Goal: Information Seeking & Learning: Learn about a topic

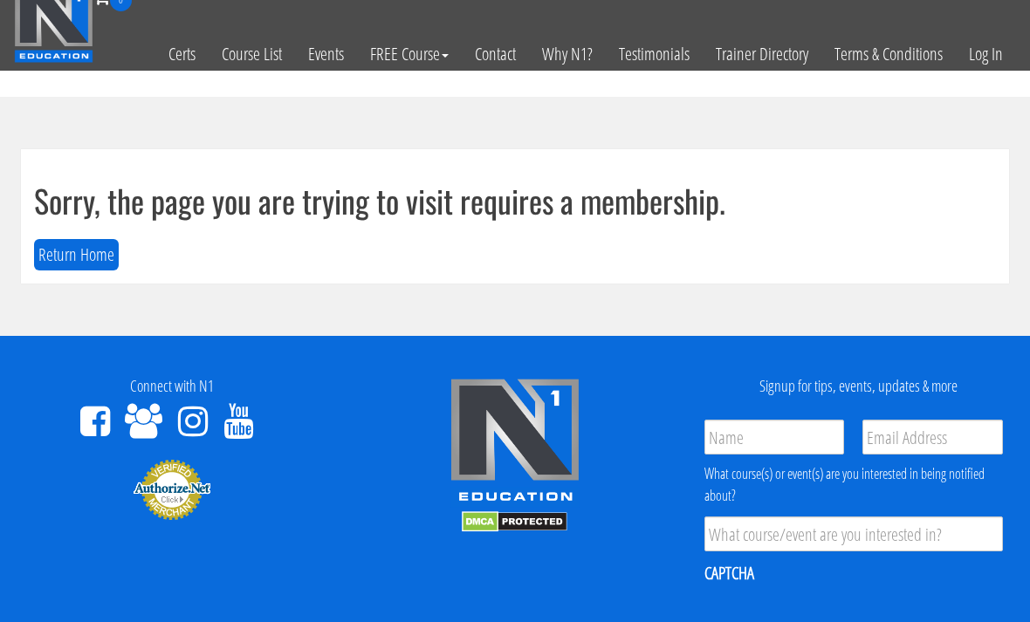
scroll to position [17, 0]
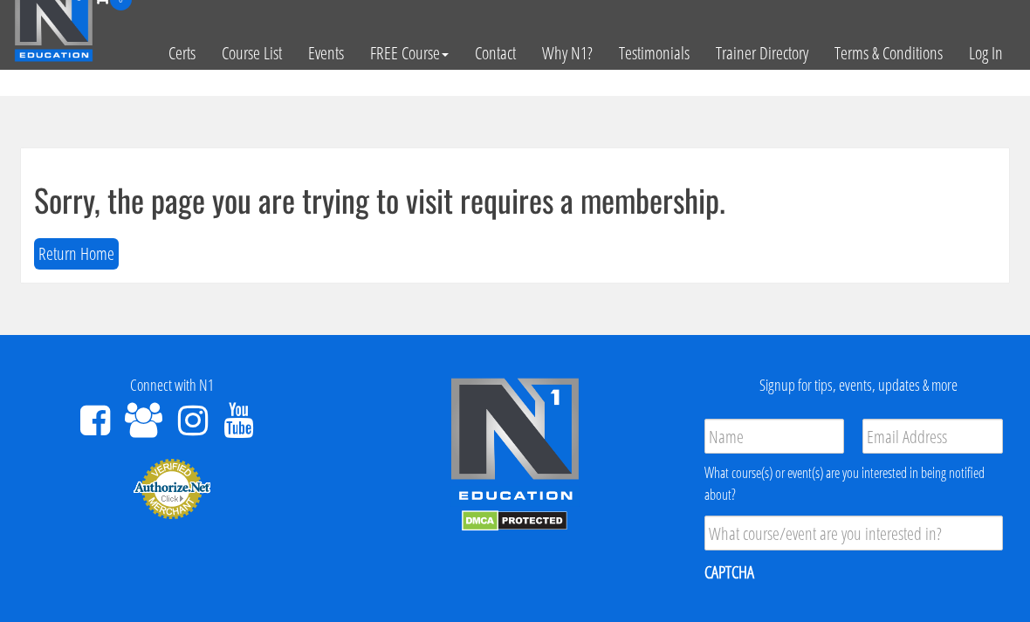
click at [980, 80] on link "Log In" at bounding box center [986, 53] width 60 height 86
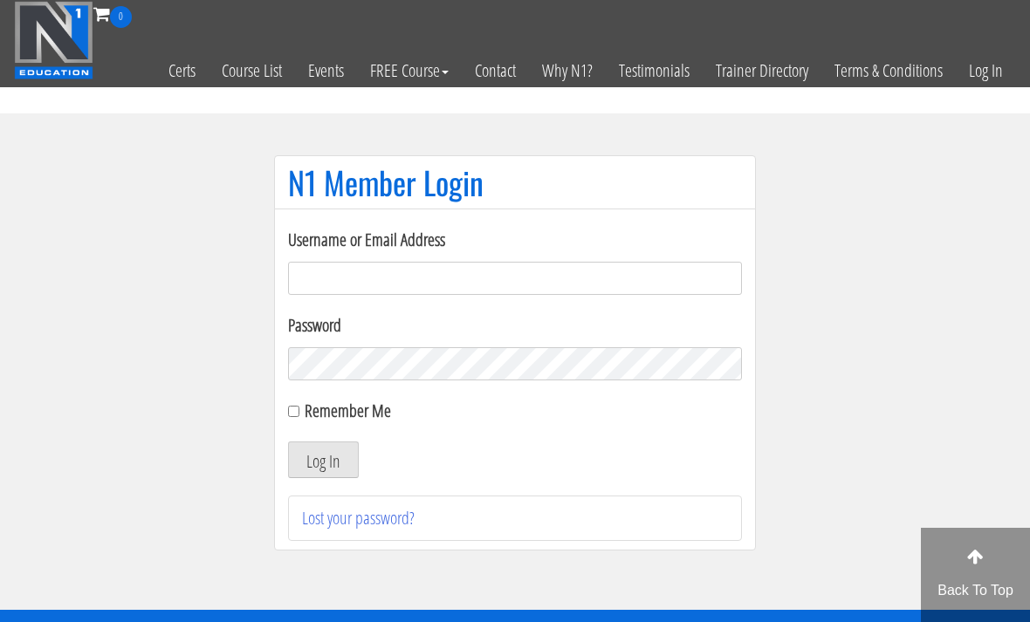
scroll to position [124, 0]
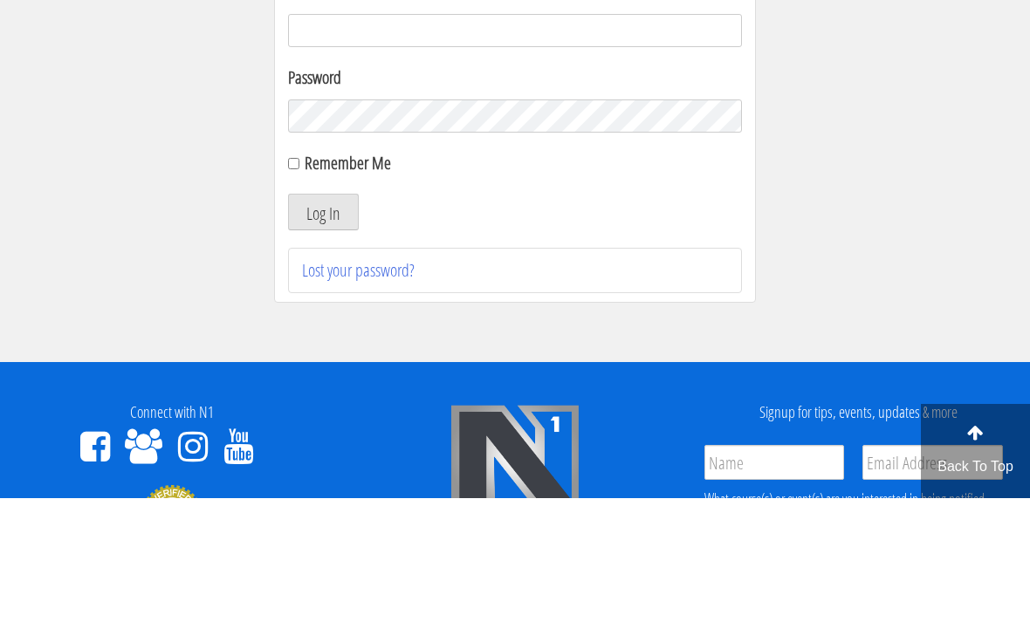
type input "[EMAIL_ADDRESS][DOMAIN_NAME]"
click at [323, 337] on button "Log In" at bounding box center [323, 336] width 71 height 37
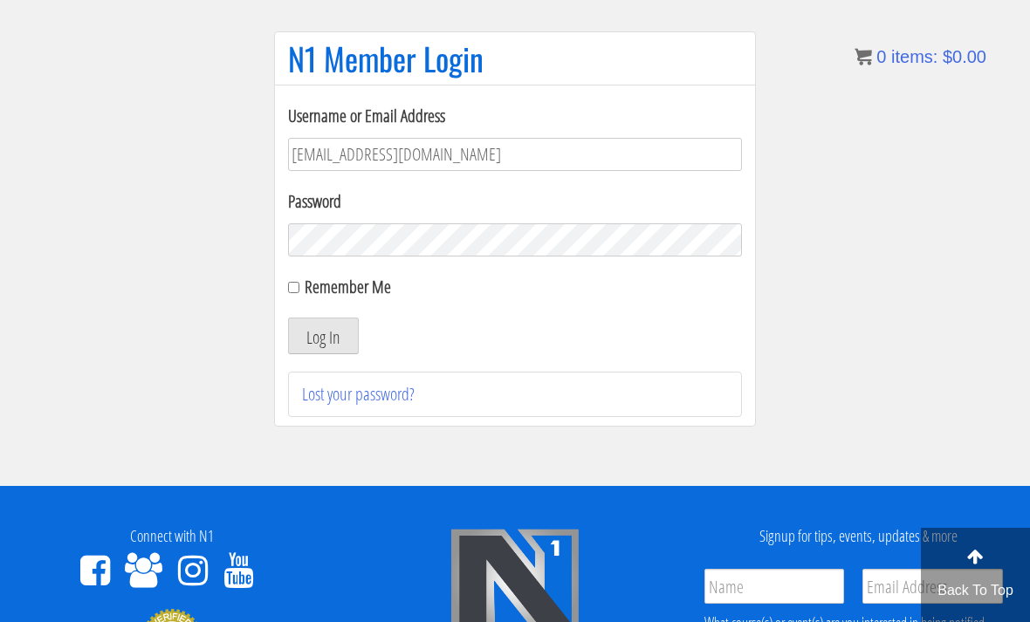
click at [303, 336] on button "Log In" at bounding box center [323, 336] width 71 height 37
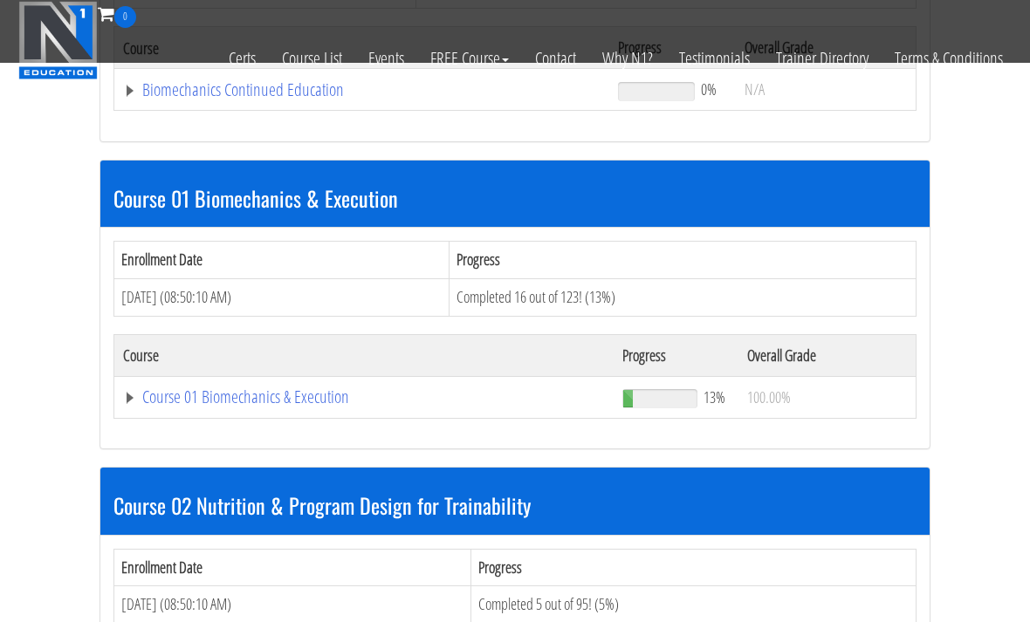
scroll to position [407, 0]
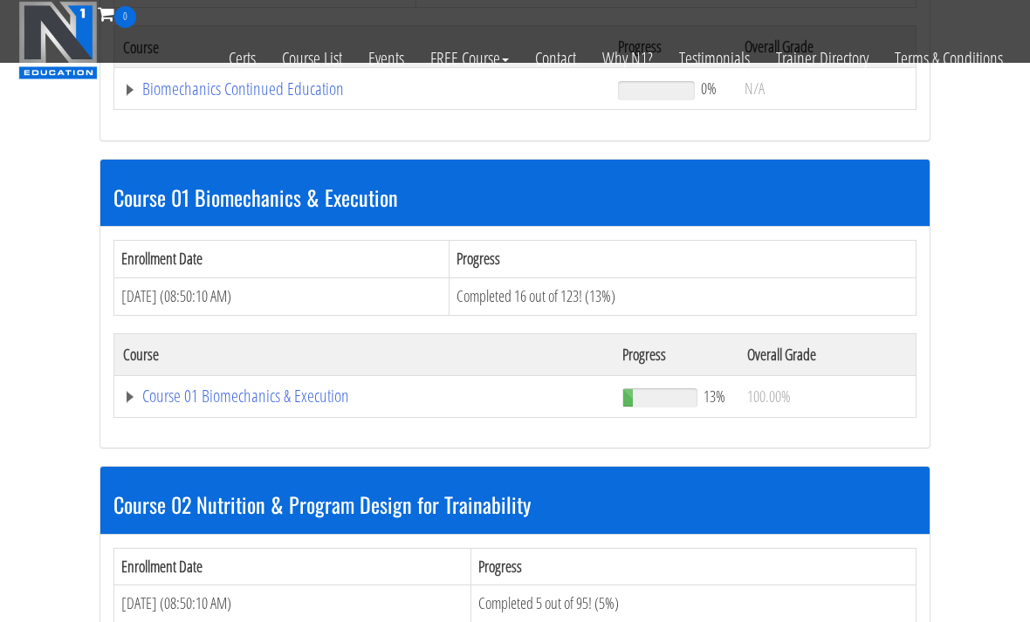
click at [167, 98] on link "Course 01 Biomechanics & Execution" at bounding box center [361, 88] width 477 height 17
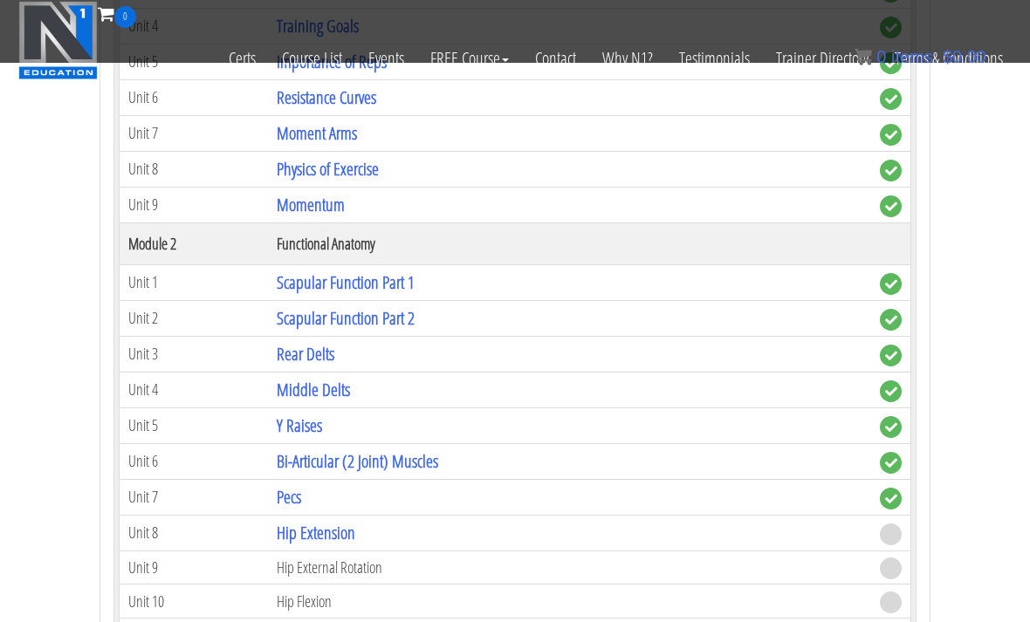
scroll to position [1002, 0]
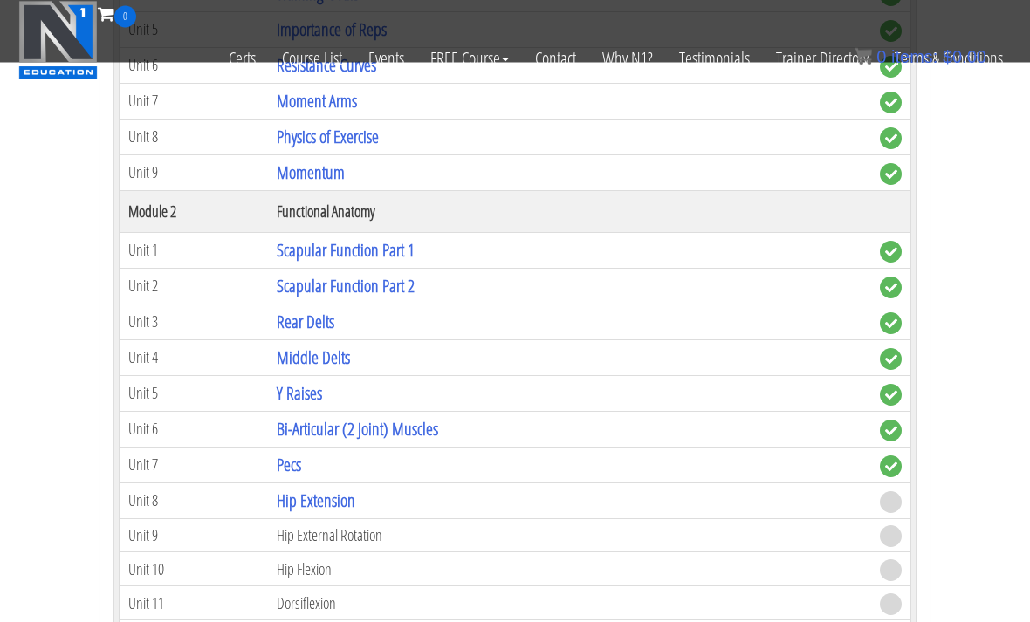
click at [300, 504] on link "Hip Extension" at bounding box center [316, 502] width 79 height 24
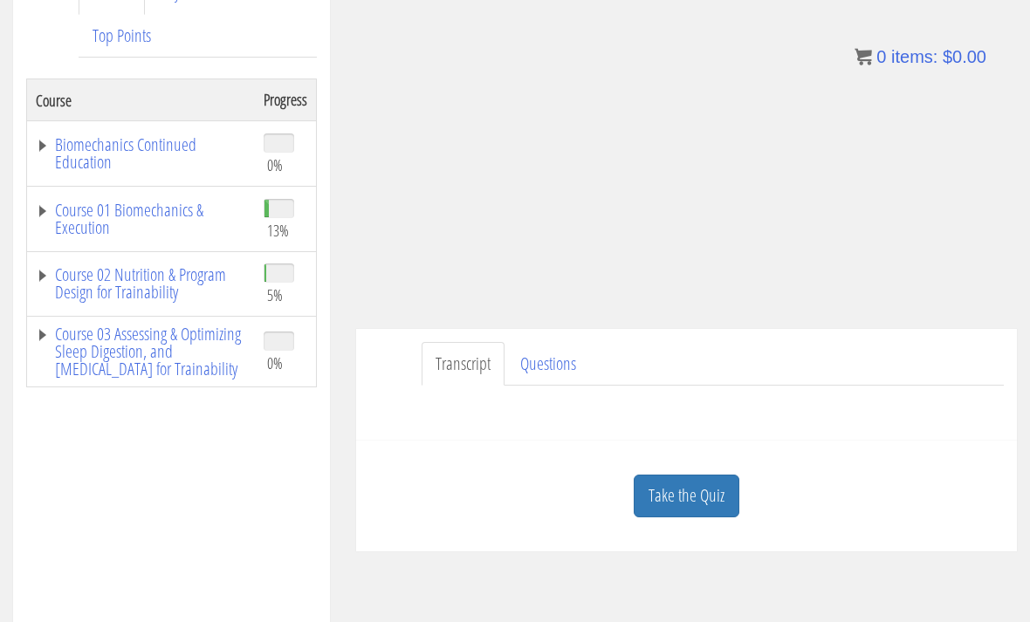
scroll to position [273, 0]
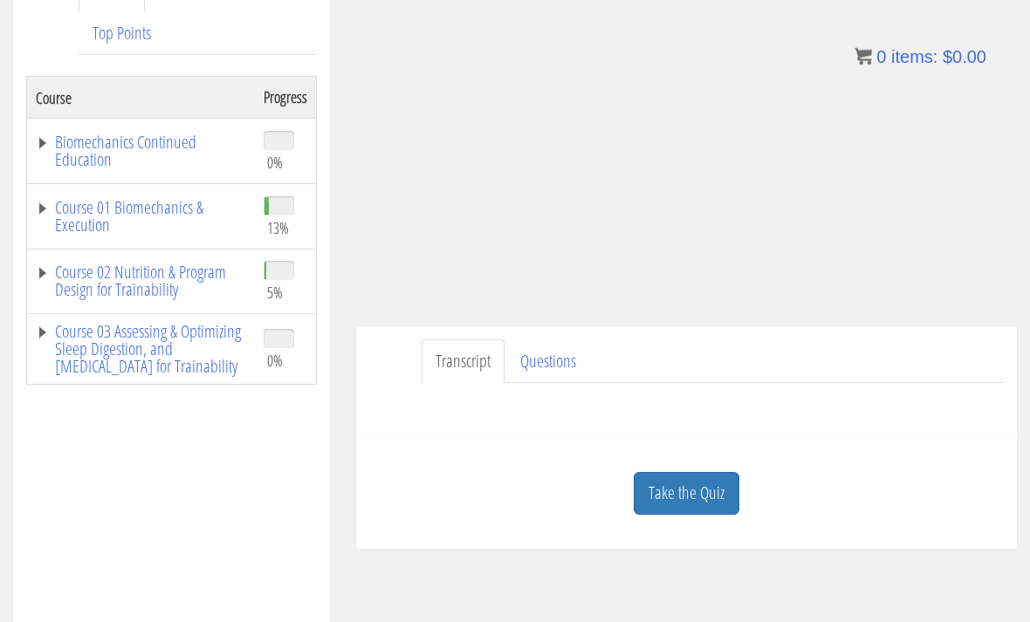
click at [456, 378] on link "Transcript" at bounding box center [462, 362] width 83 height 45
click at [460, 365] on link "Transcript" at bounding box center [462, 362] width 83 height 45
click at [542, 358] on link "Questions" at bounding box center [548, 362] width 84 height 45
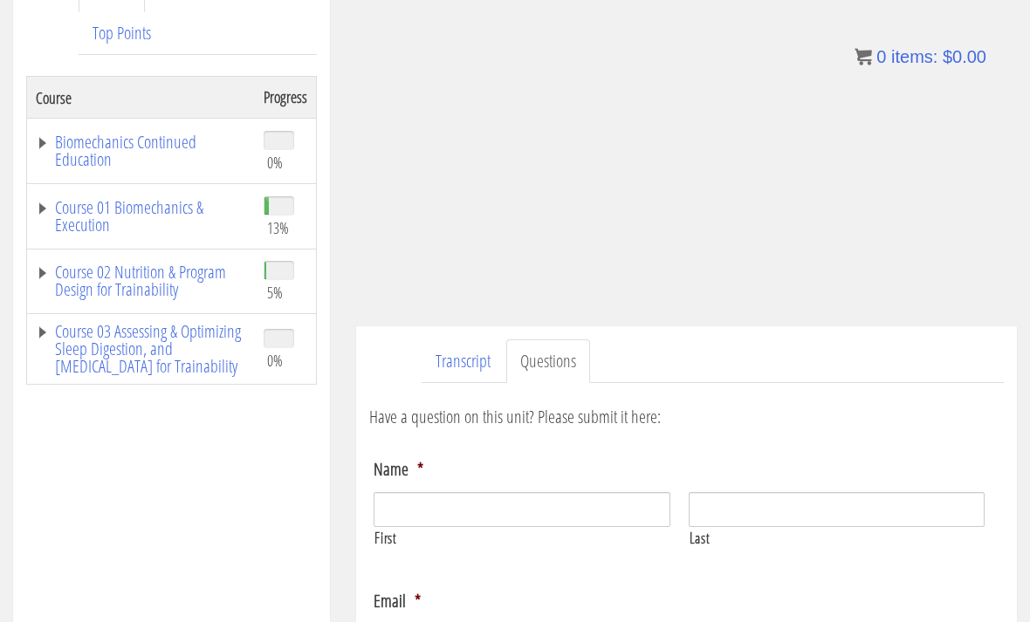
click at [476, 353] on link "Transcript" at bounding box center [462, 361] width 83 height 45
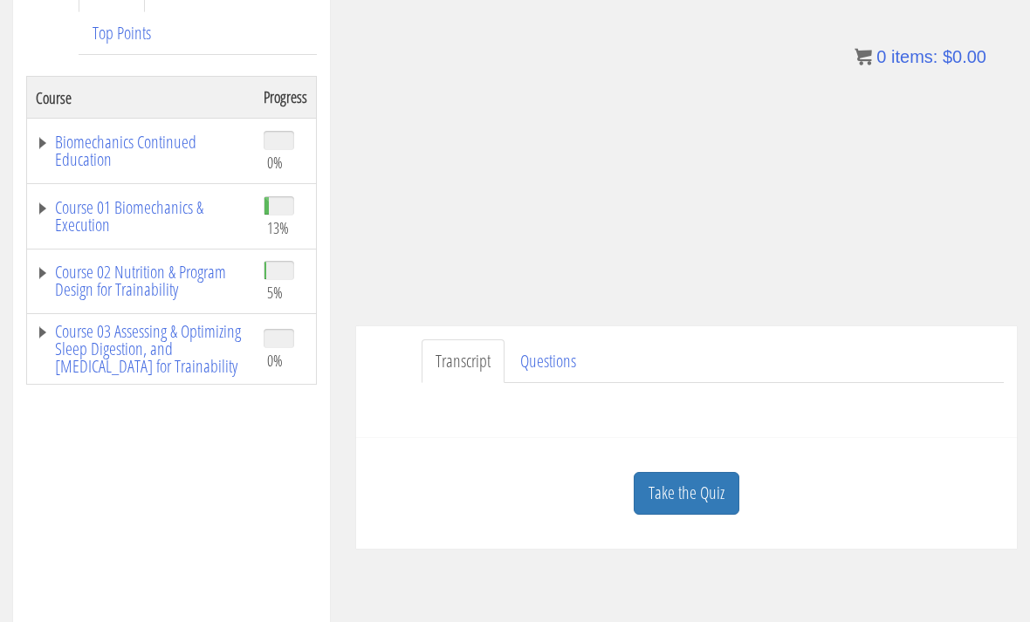
click at [722, 503] on link "Take the Quiz" at bounding box center [687, 493] width 106 height 43
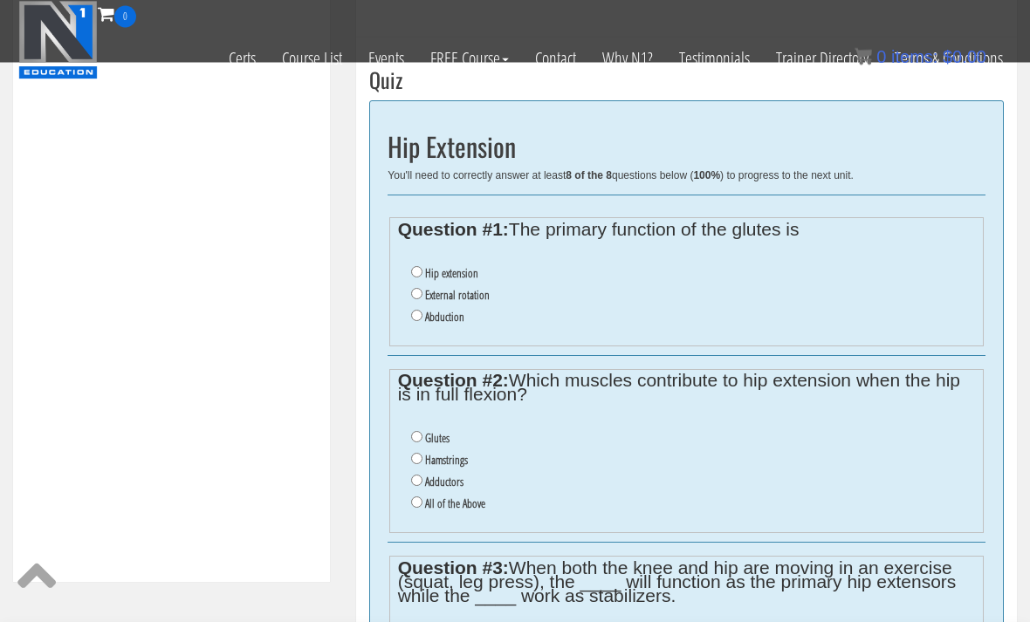
scroll to position [584, 0]
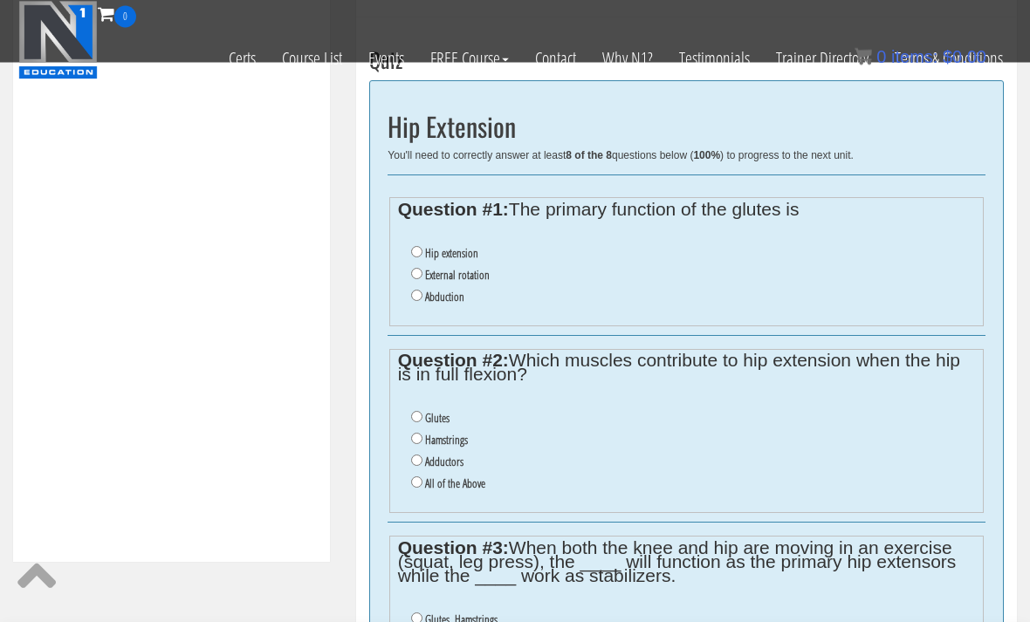
click at [434, 247] on label "Hip extension" at bounding box center [451, 254] width 53 height 14
click at [422, 247] on input "Hip extension" at bounding box center [416, 252] width 11 height 11
radio input "true"
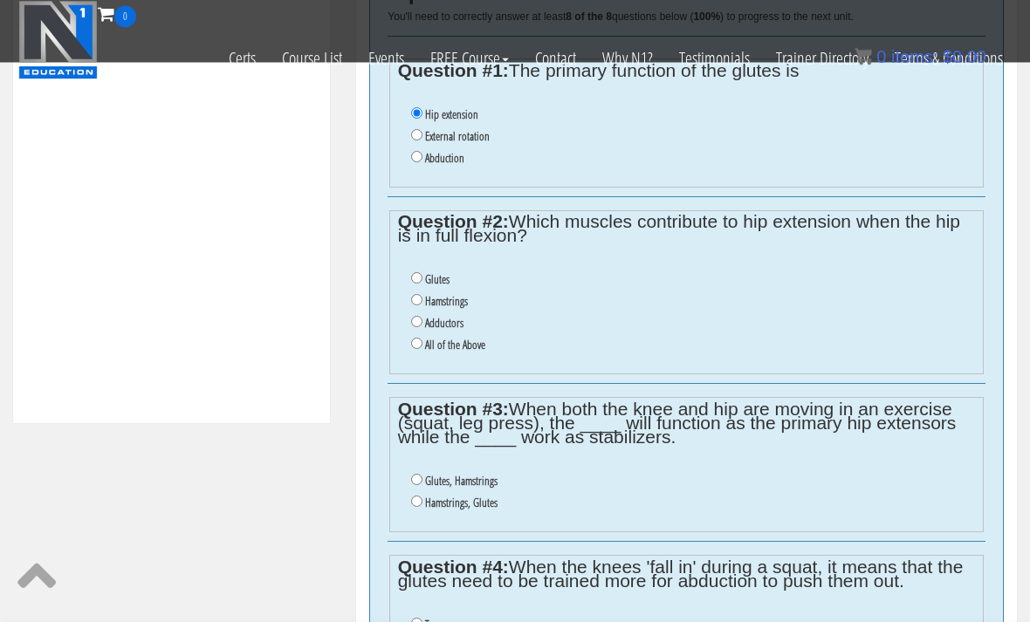
scroll to position [723, 0]
click at [421, 276] on input "Glutes" at bounding box center [416, 277] width 11 height 11
radio input "true"
click at [421, 304] on input "Hamstrings" at bounding box center [416, 299] width 11 height 11
radio input "true"
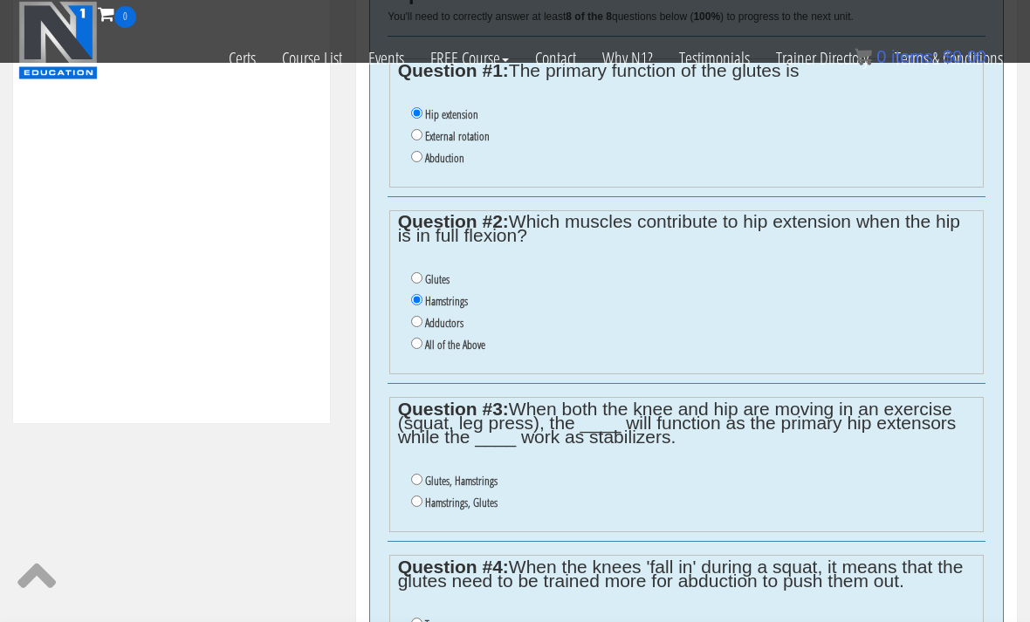
click at [414, 305] on input "Hamstrings" at bounding box center [416, 299] width 11 height 11
click at [403, 319] on ul "Glutes Hamstrings Adductors All of the Above" at bounding box center [687, 312] width 578 height 105
click at [417, 321] on input "Adductors" at bounding box center [416, 321] width 11 height 11
radio input "true"
click at [422, 349] on input "All of the Above" at bounding box center [416, 343] width 11 height 11
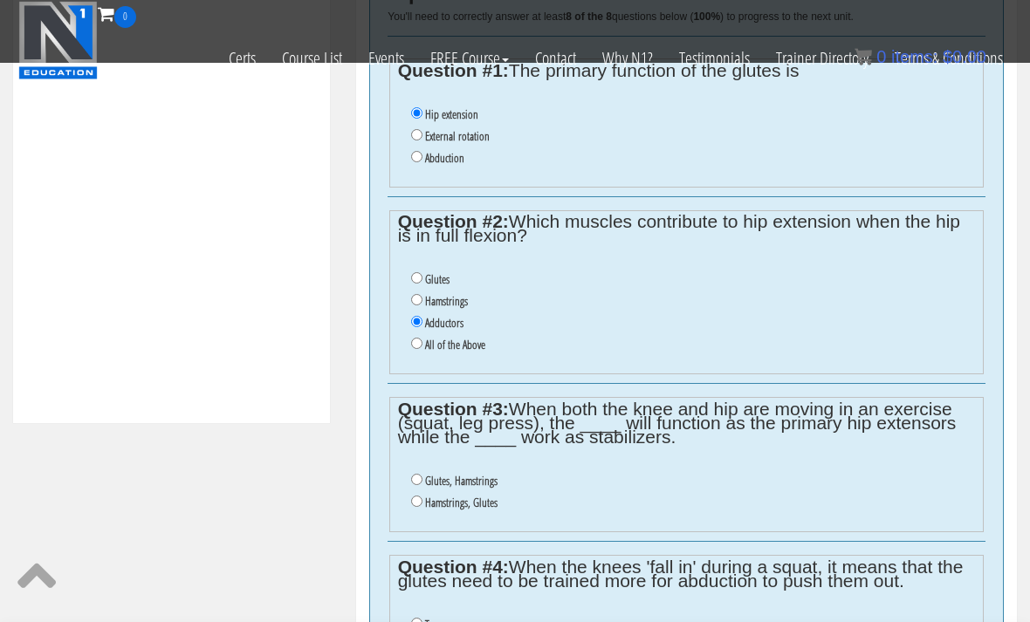
radio input "true"
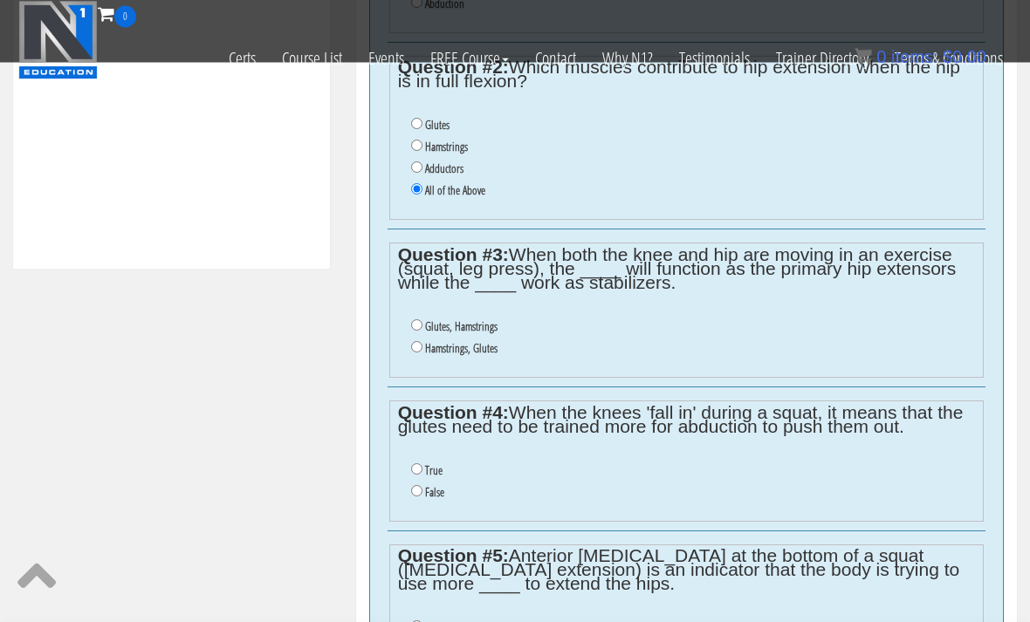
scroll to position [894, 0]
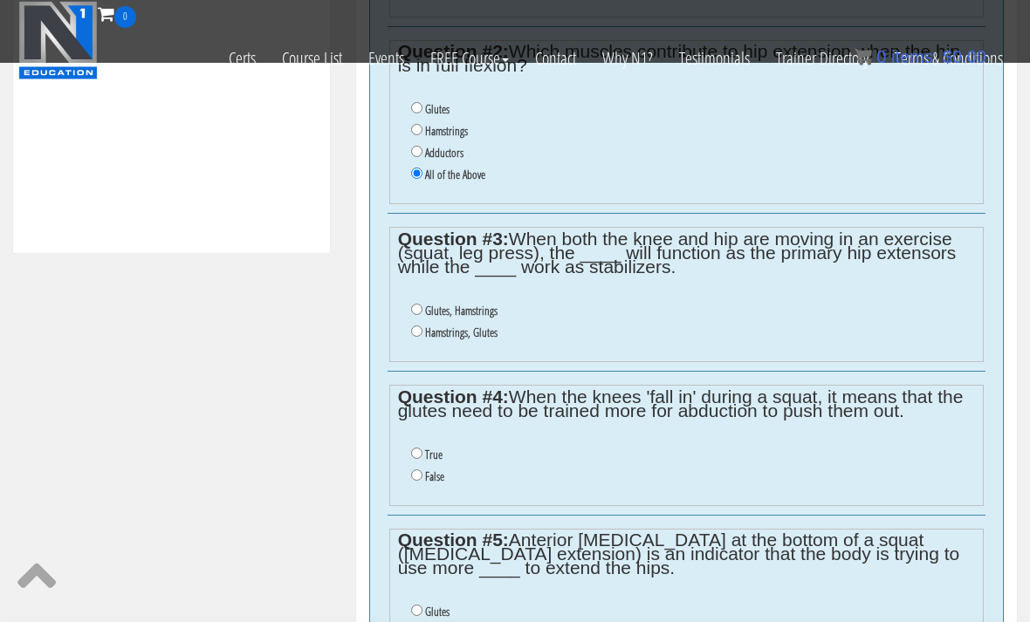
click at [420, 315] on input "Glutes, Hamstrings" at bounding box center [416, 309] width 11 height 11
radio input "true"
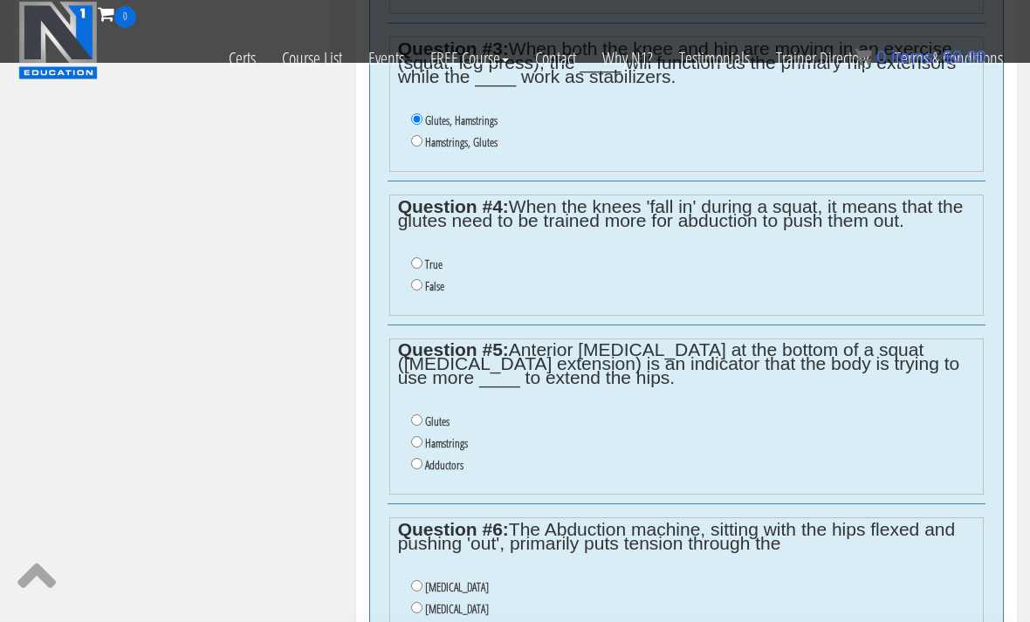
scroll to position [1086, 0]
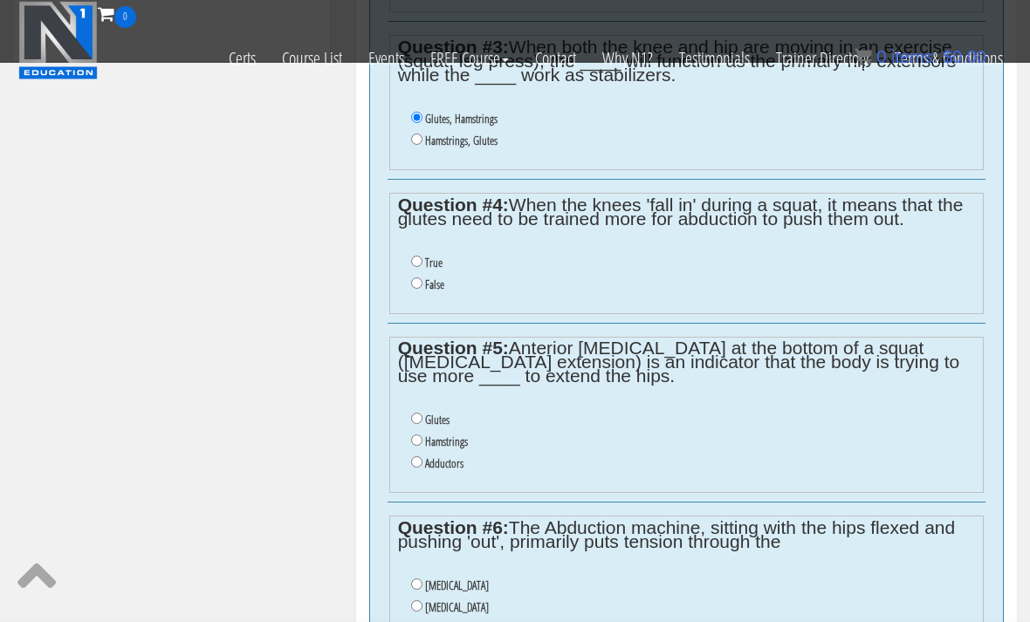
click at [427, 291] on label "False" at bounding box center [434, 284] width 19 height 14
click at [422, 289] on input "False" at bounding box center [416, 282] width 11 height 11
radio input "true"
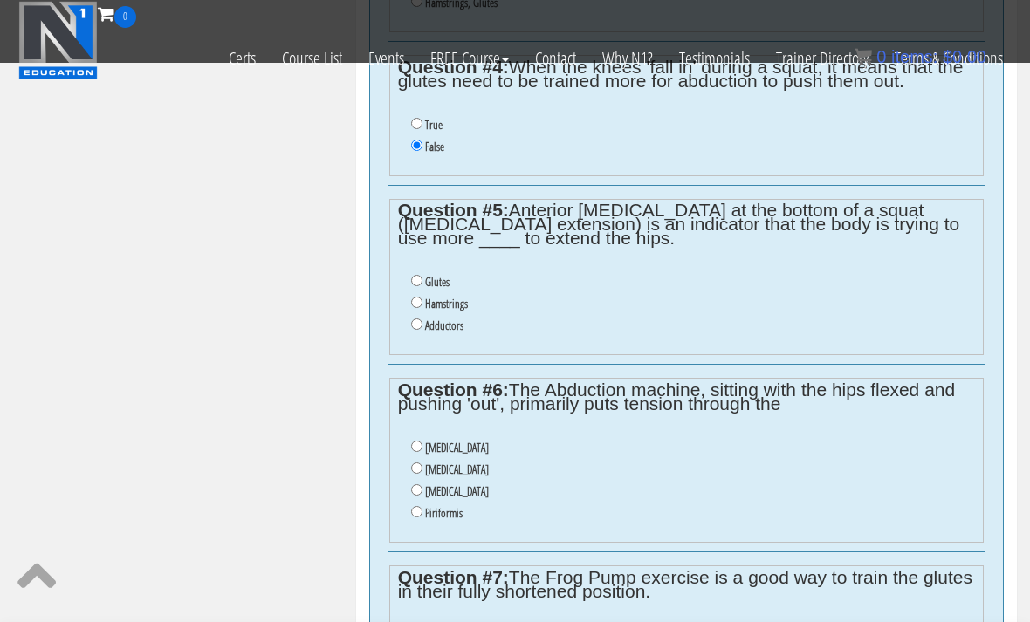
scroll to position [1240, 0]
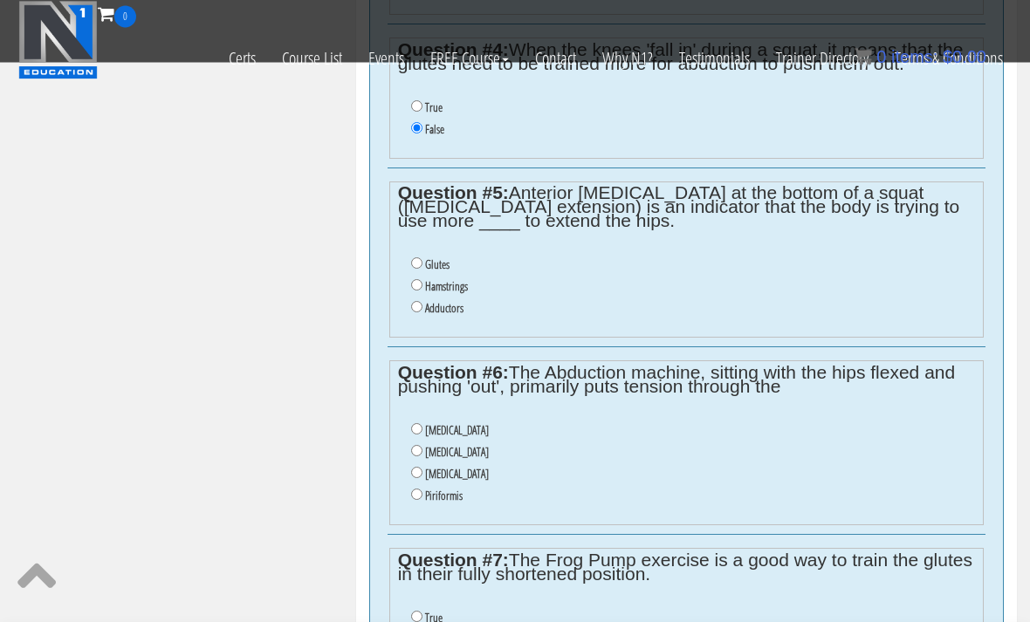
click at [422, 291] on input "Hamstrings" at bounding box center [416, 285] width 11 height 11
radio input "true"
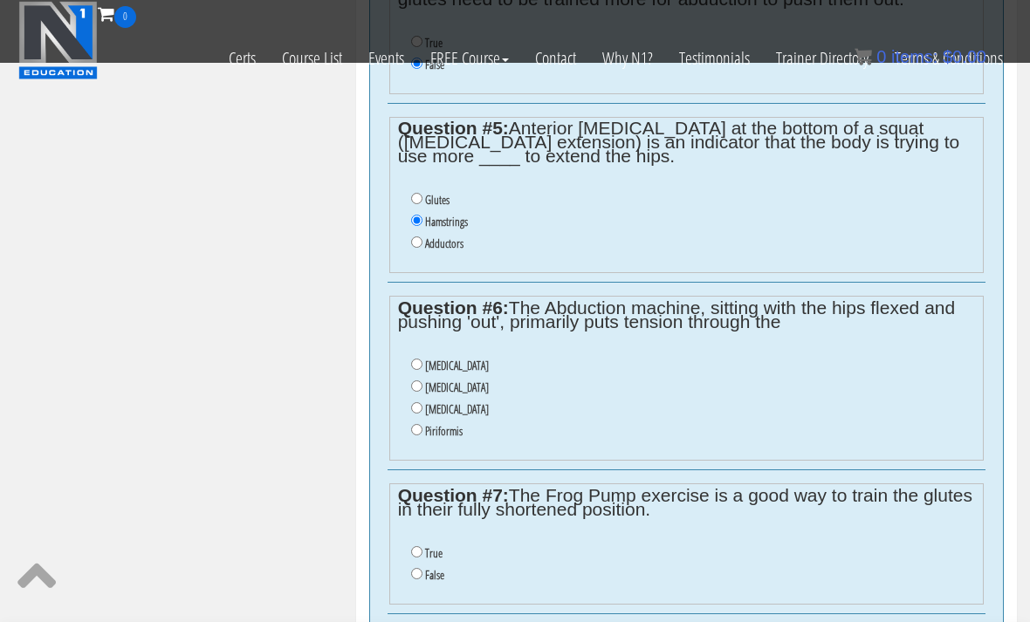
scroll to position [1313, 0]
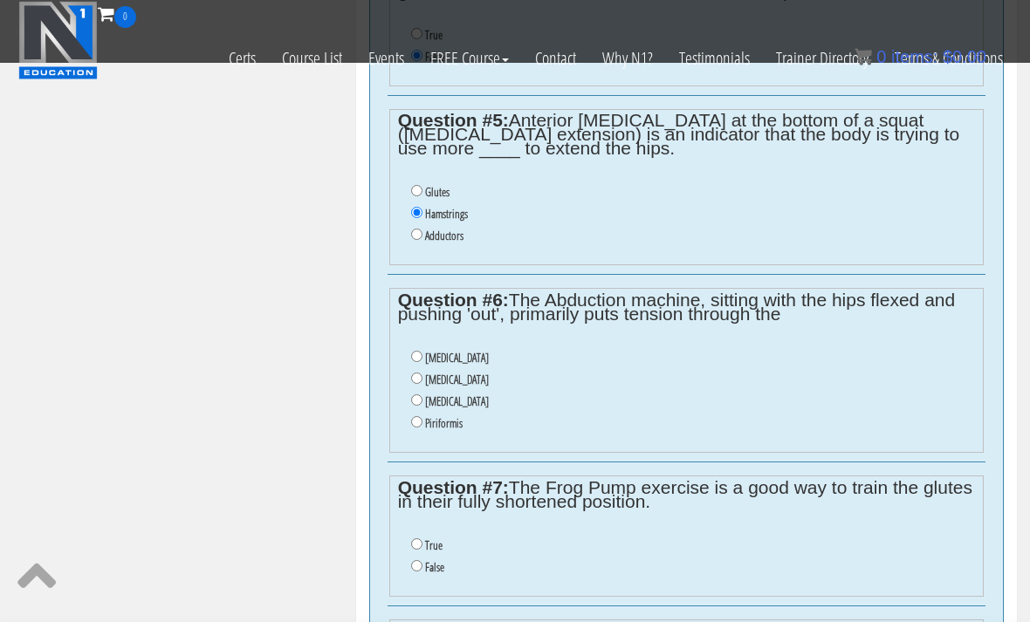
click at [406, 441] on ul "Gluteus Maximus Gluteus Medius Gluteus Minimus Piriformis" at bounding box center [687, 391] width 578 height 105
click at [417, 406] on input "Gluteus Minimus" at bounding box center [416, 399] width 11 height 11
radio input "true"
click at [422, 428] on input "Piriformis" at bounding box center [416, 421] width 11 height 11
radio input "true"
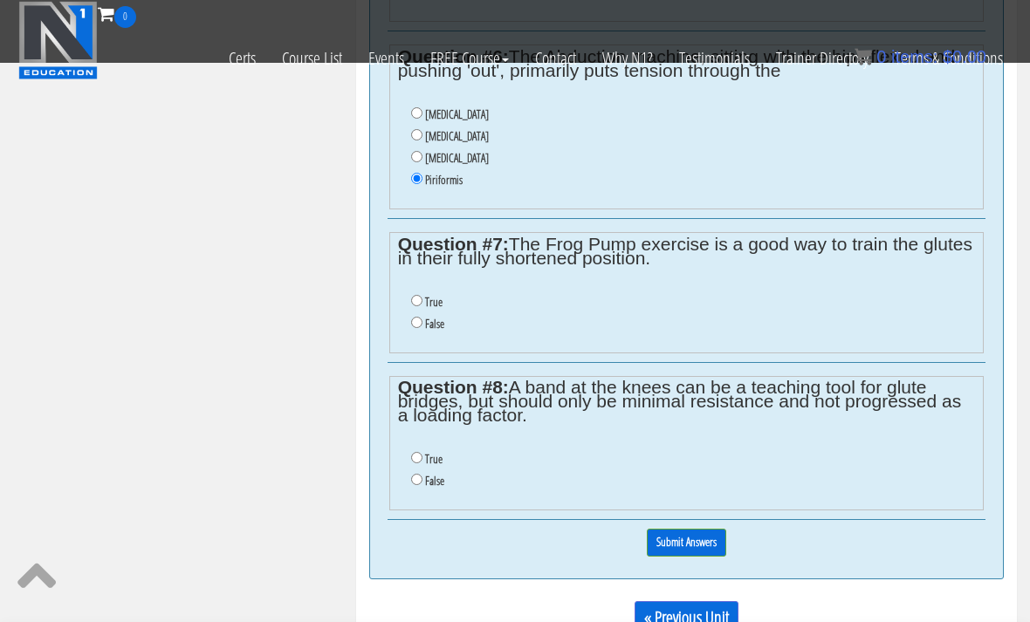
scroll to position [1552, 0]
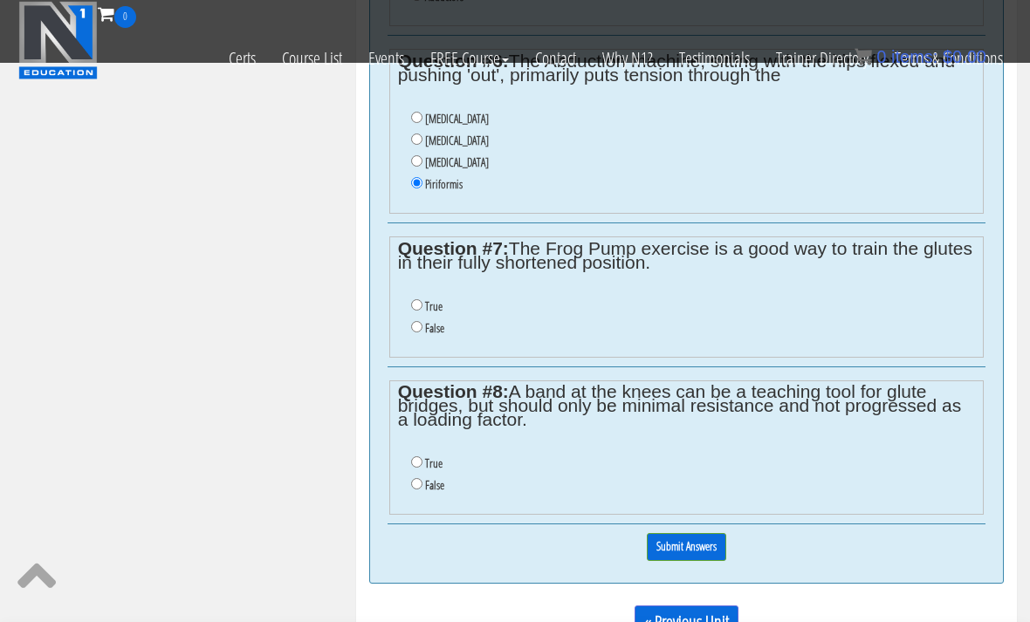
click at [421, 332] on input "False" at bounding box center [416, 326] width 11 height 11
radio input "true"
click at [423, 473] on li "True" at bounding box center [693, 464] width 565 height 22
click at [415, 468] on input "True" at bounding box center [416, 461] width 11 height 11
radio input "true"
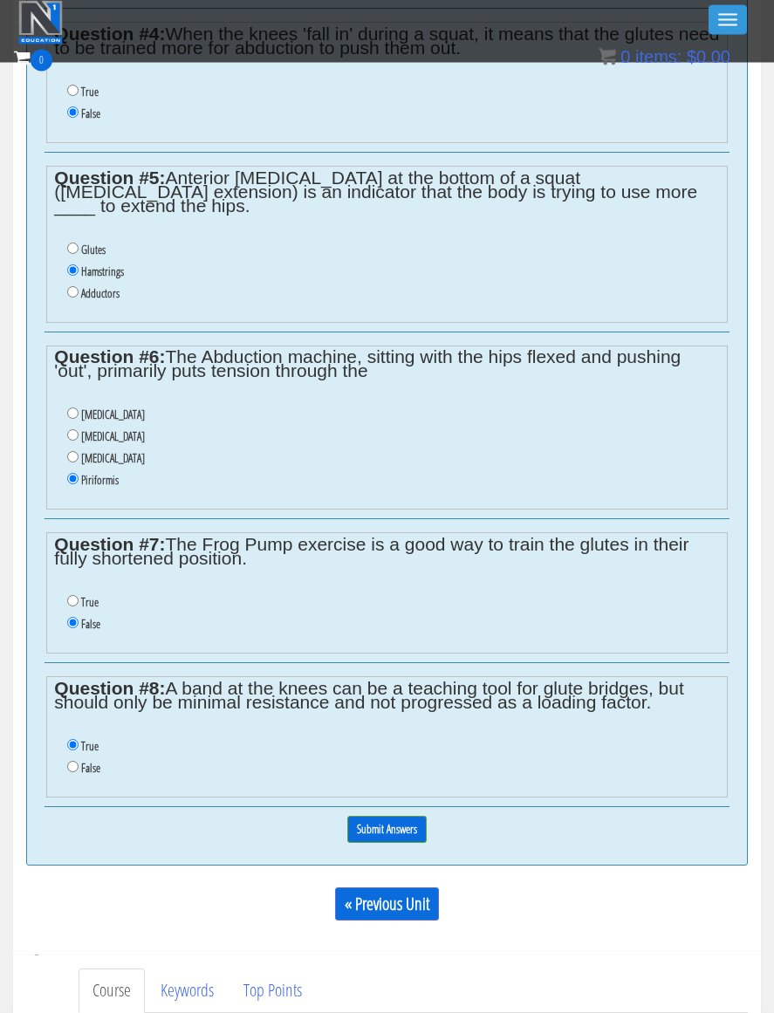
scroll to position [1294, 0]
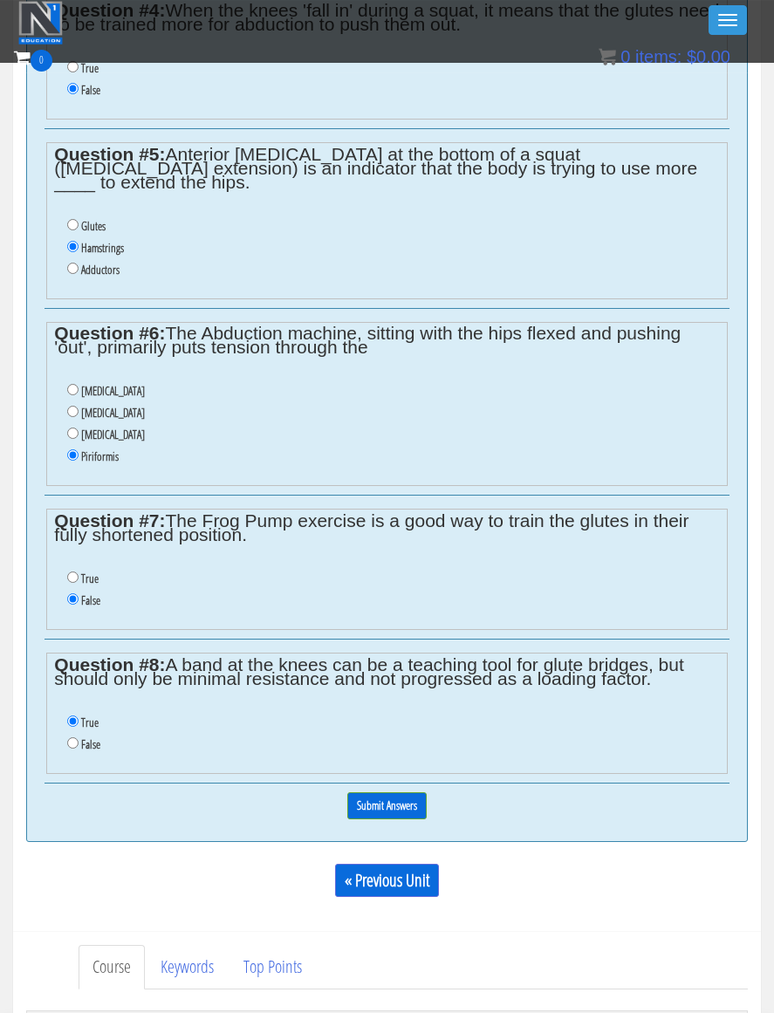
click at [396, 621] on input "Submit Answers" at bounding box center [386, 805] width 79 height 27
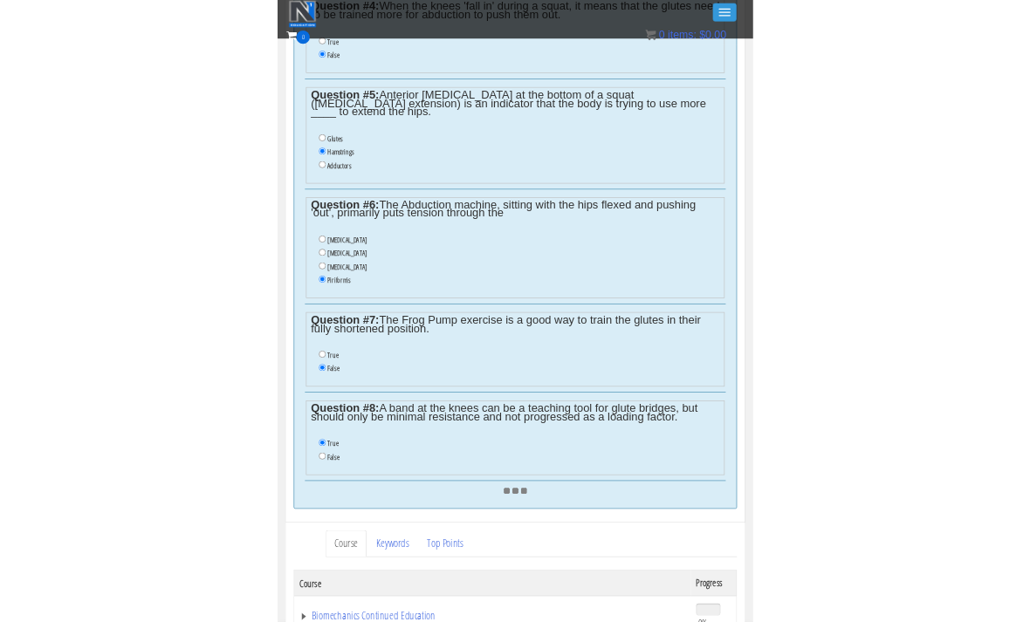
scroll to position [1492, 0]
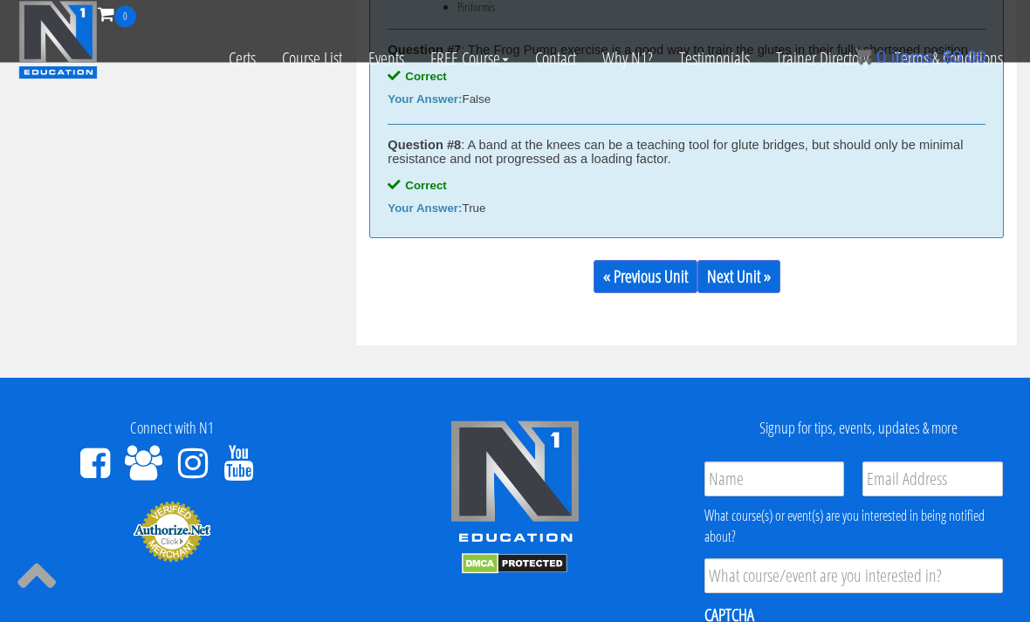
scroll to position [2141, 0]
click at [748, 277] on link "Next Unit »" at bounding box center [738, 276] width 83 height 33
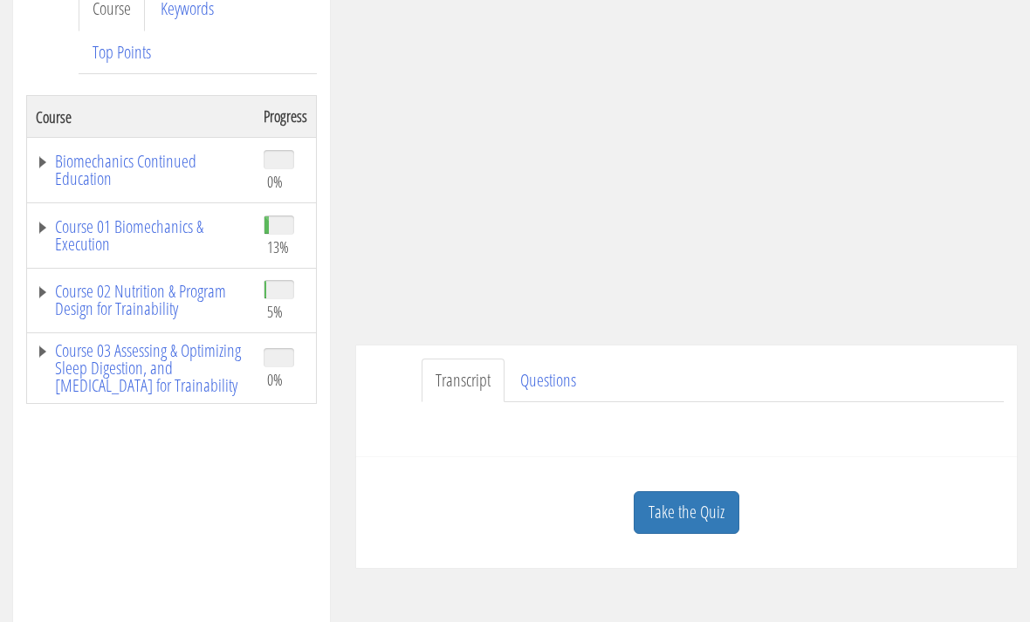
scroll to position [266, 0]
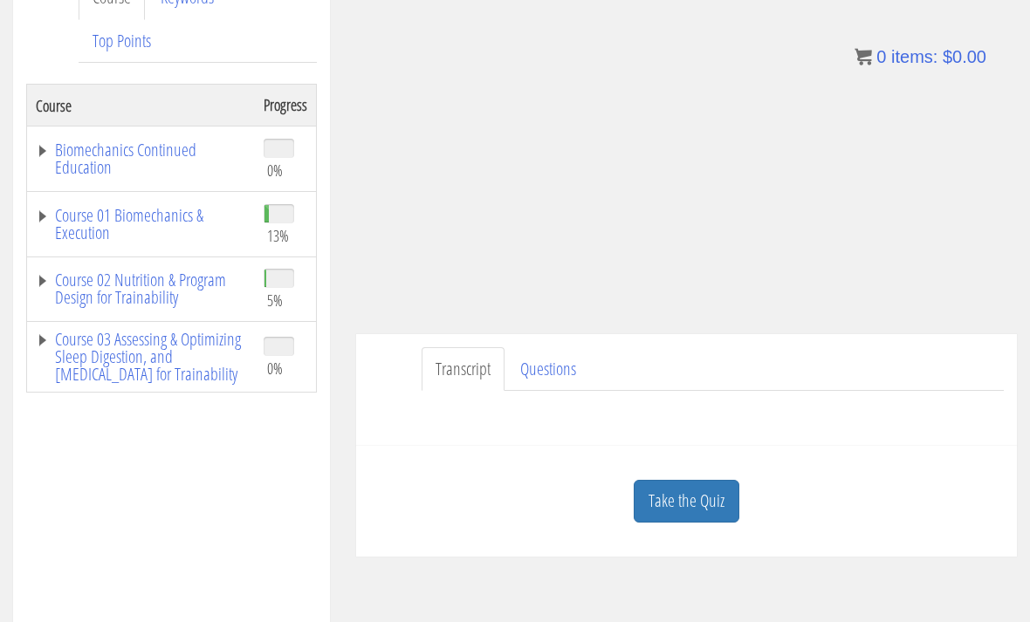
click at [65, 216] on link "Course 01 Biomechanics & Execution" at bounding box center [141, 224] width 210 height 35
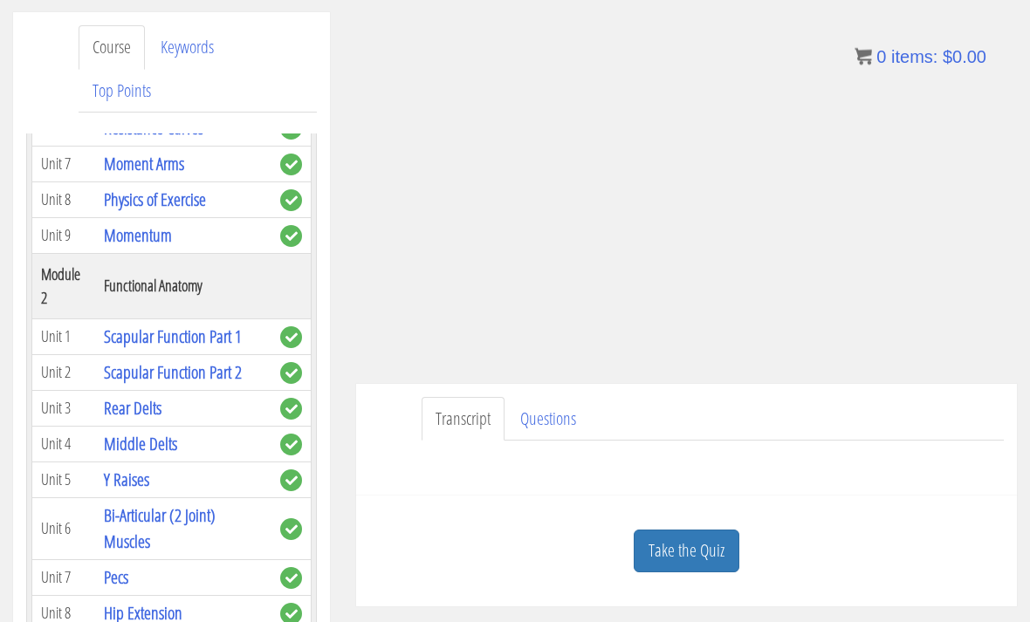
scroll to position [217, 0]
click at [726, 553] on link "Take the Quiz" at bounding box center [687, 550] width 106 height 43
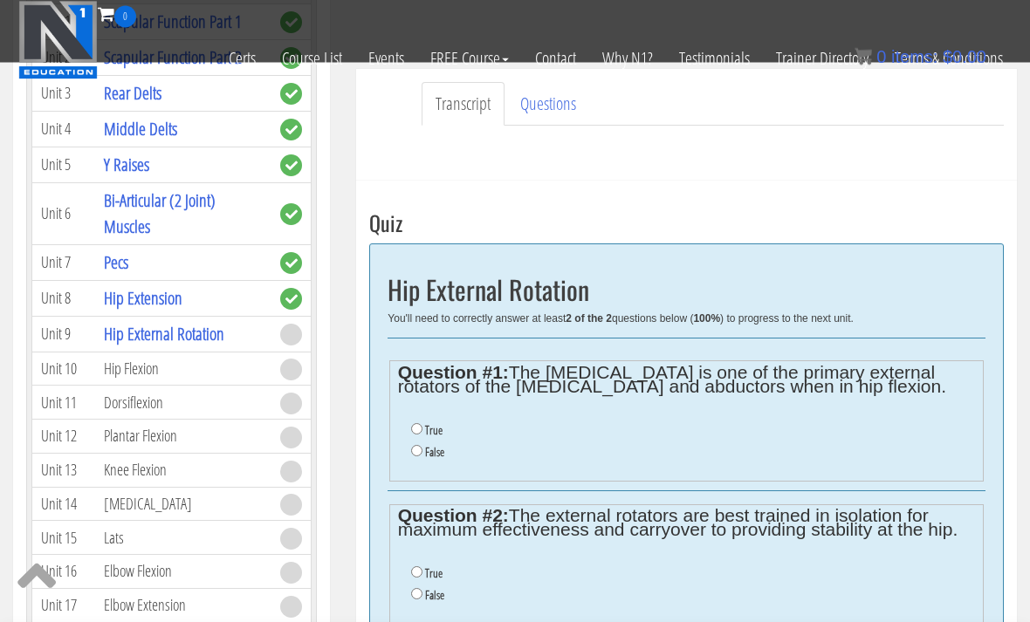
scroll to position [426, 0]
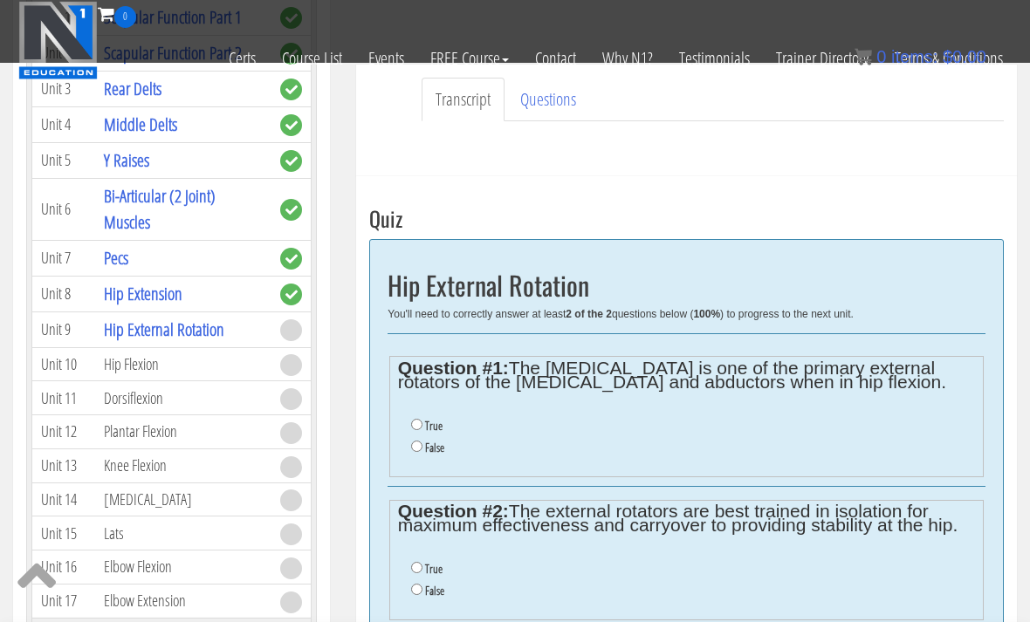
click at [436, 442] on label "False" at bounding box center [434, 448] width 19 height 14
click at [422, 442] on input "False" at bounding box center [416, 446] width 11 height 11
radio input "true"
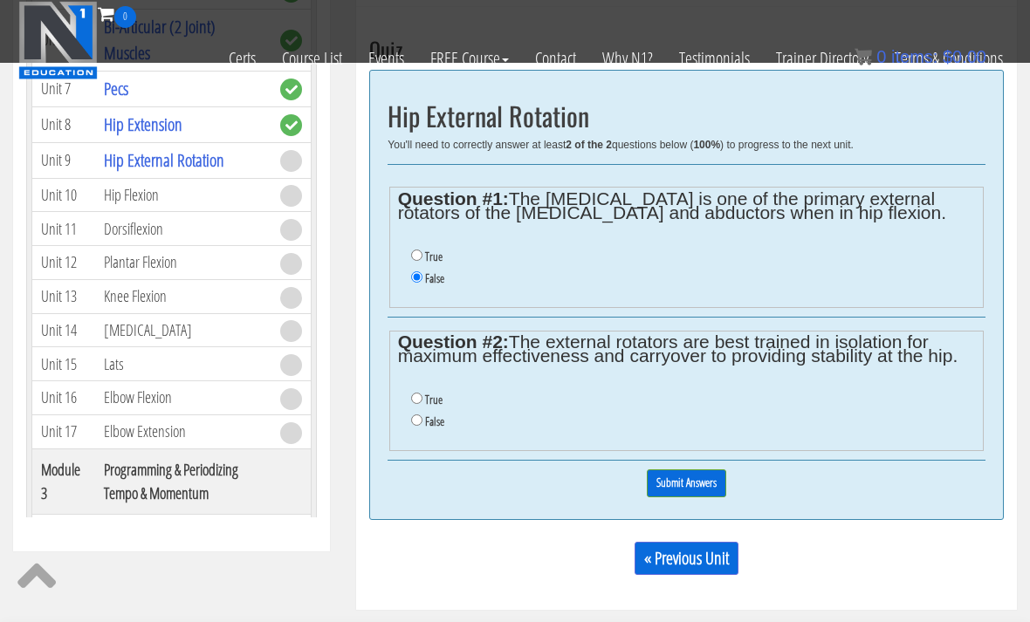
scroll to position [597, 0]
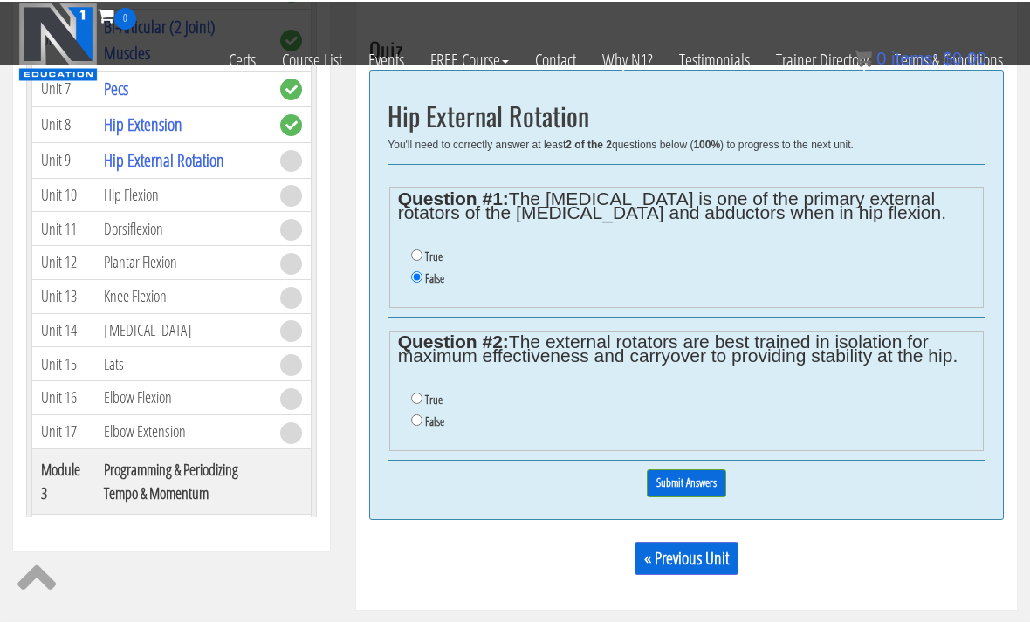
click at [414, 490] on div "0% Submit Answers" at bounding box center [686, 481] width 598 height 45
click at [427, 423] on label "False" at bounding box center [434, 420] width 19 height 14
click at [422, 423] on input "False" at bounding box center [416, 418] width 11 height 11
radio input "true"
click at [706, 479] on input "Submit Answers" at bounding box center [686, 481] width 79 height 27
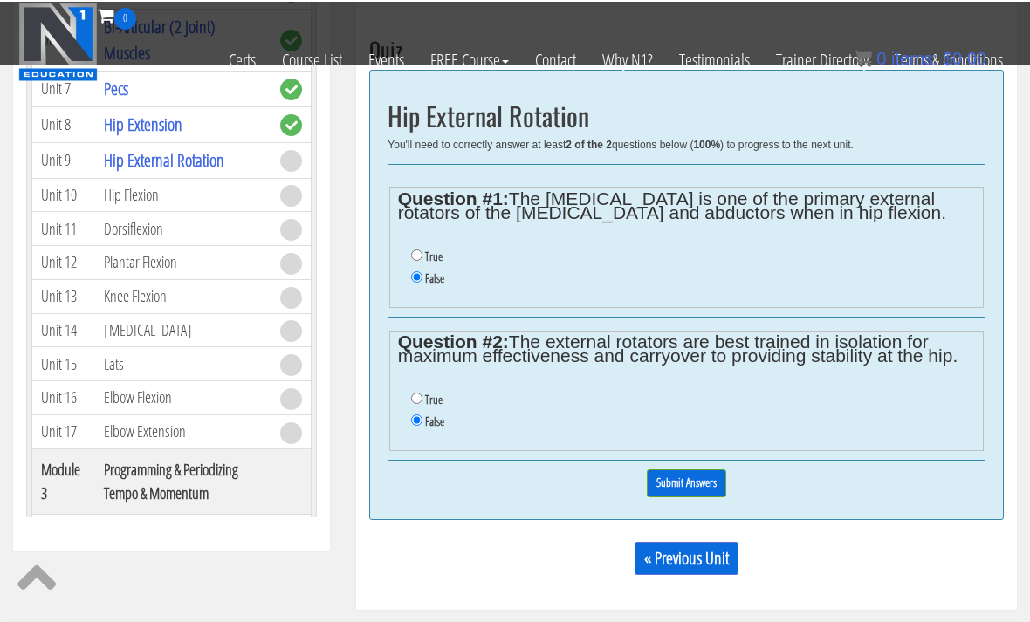
scroll to position [595, 0]
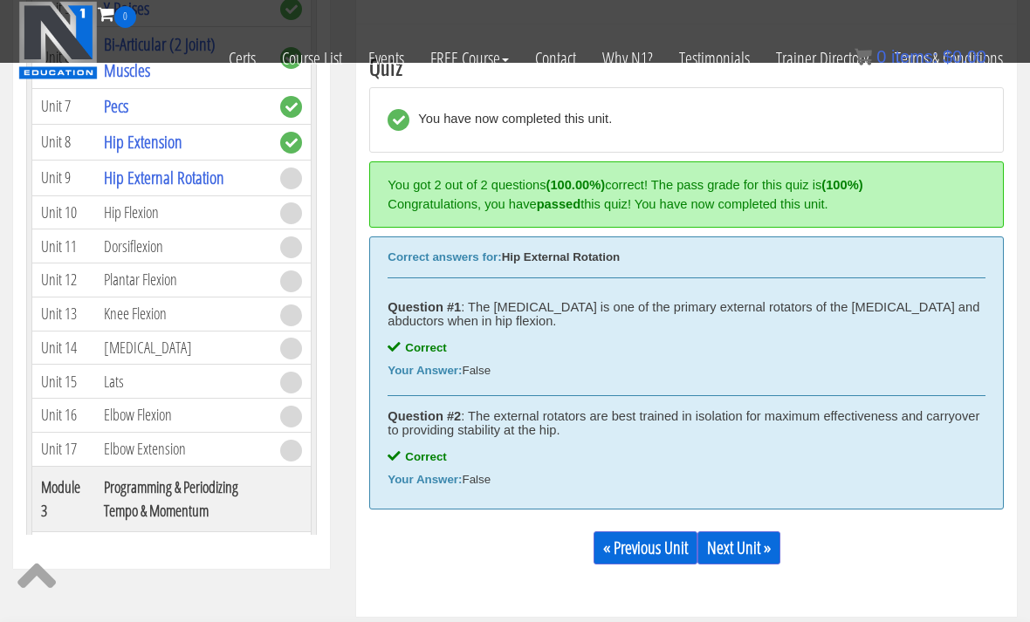
scroll to position [576, 0]
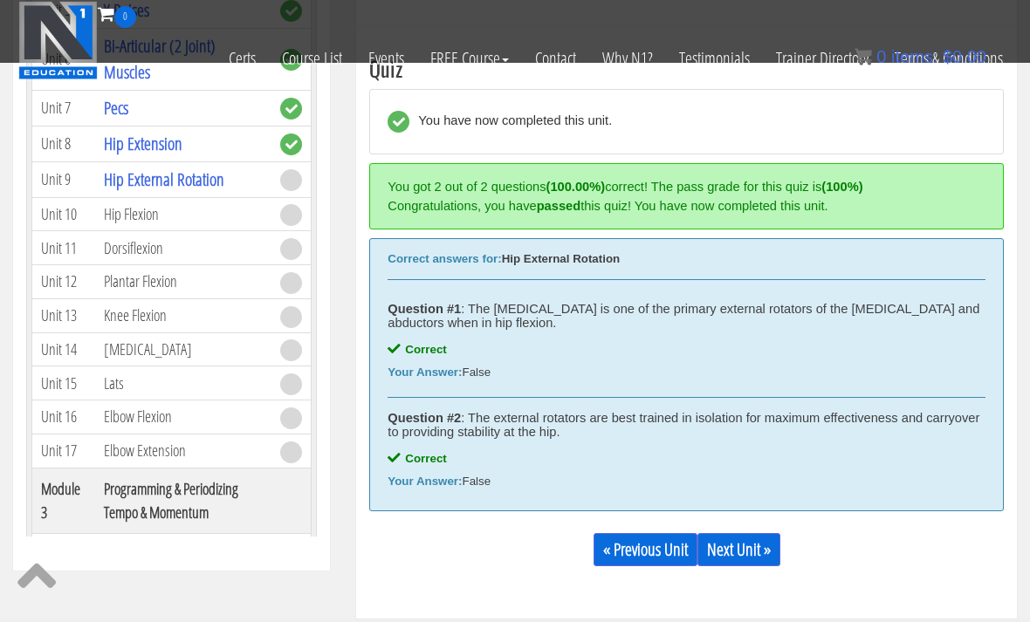
click at [765, 555] on link "Next Unit »" at bounding box center [738, 549] width 83 height 33
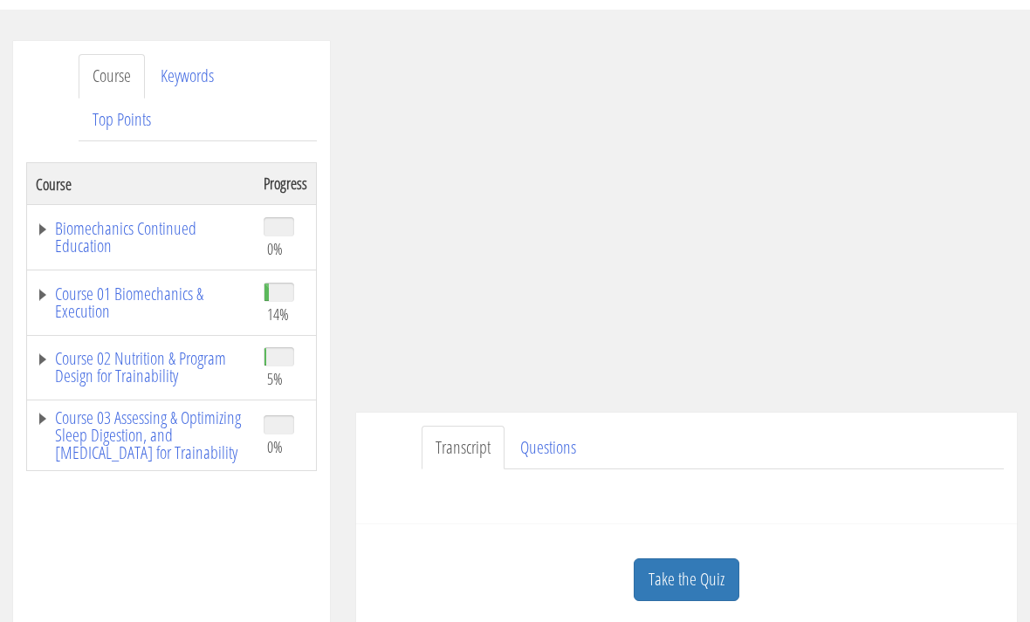
scroll to position [151, 0]
